Goal: Navigation & Orientation: Find specific page/section

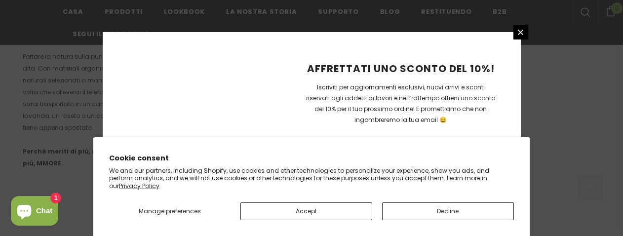
scroll to position [797, 0]
